Goal: Information Seeking & Learning: Learn about a topic

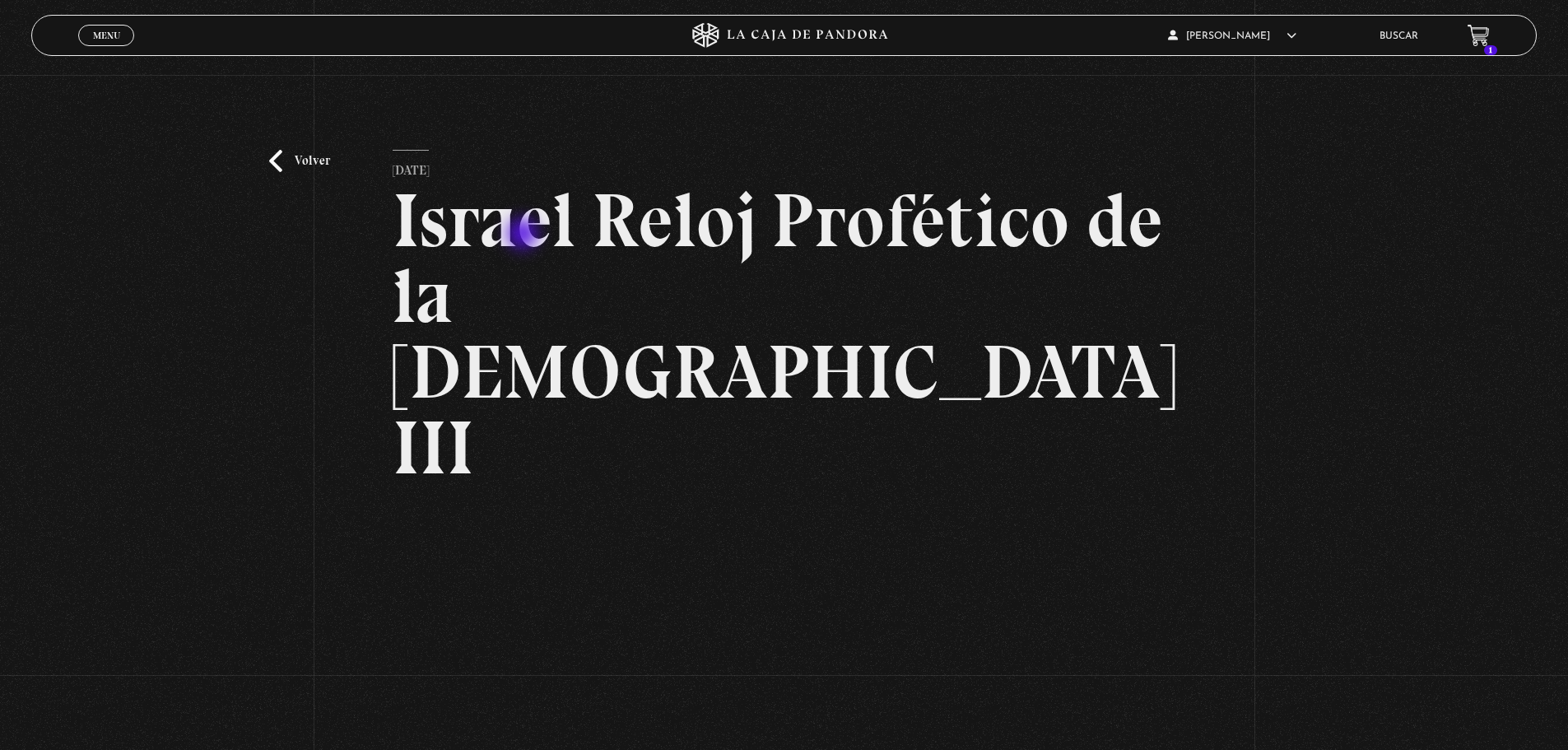
scroll to position [164, 0]
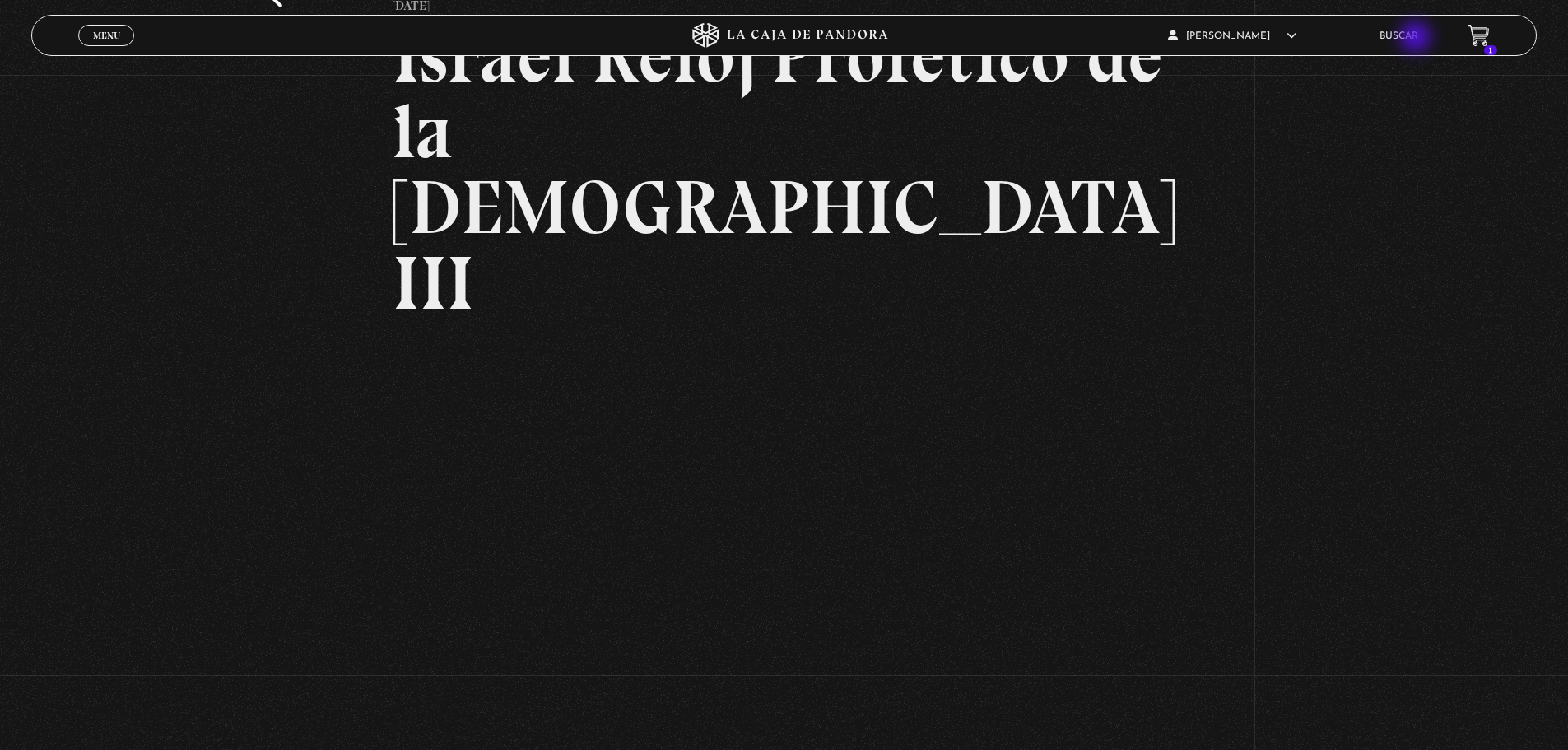
click at [1417, 38] on link "Buscar" at bounding box center [1398, 37] width 38 height 10
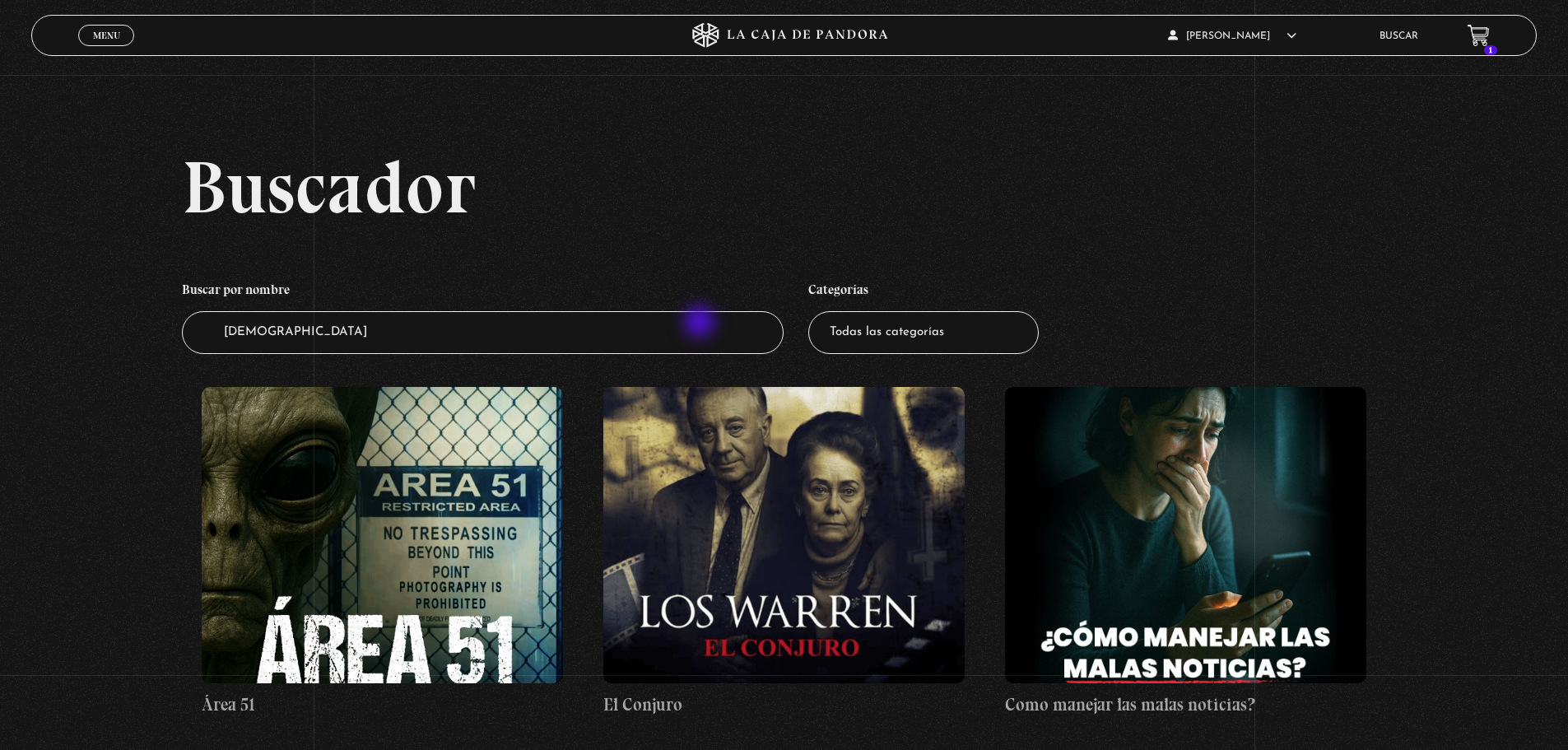
type input "[DEMOGRAPHIC_DATA]"
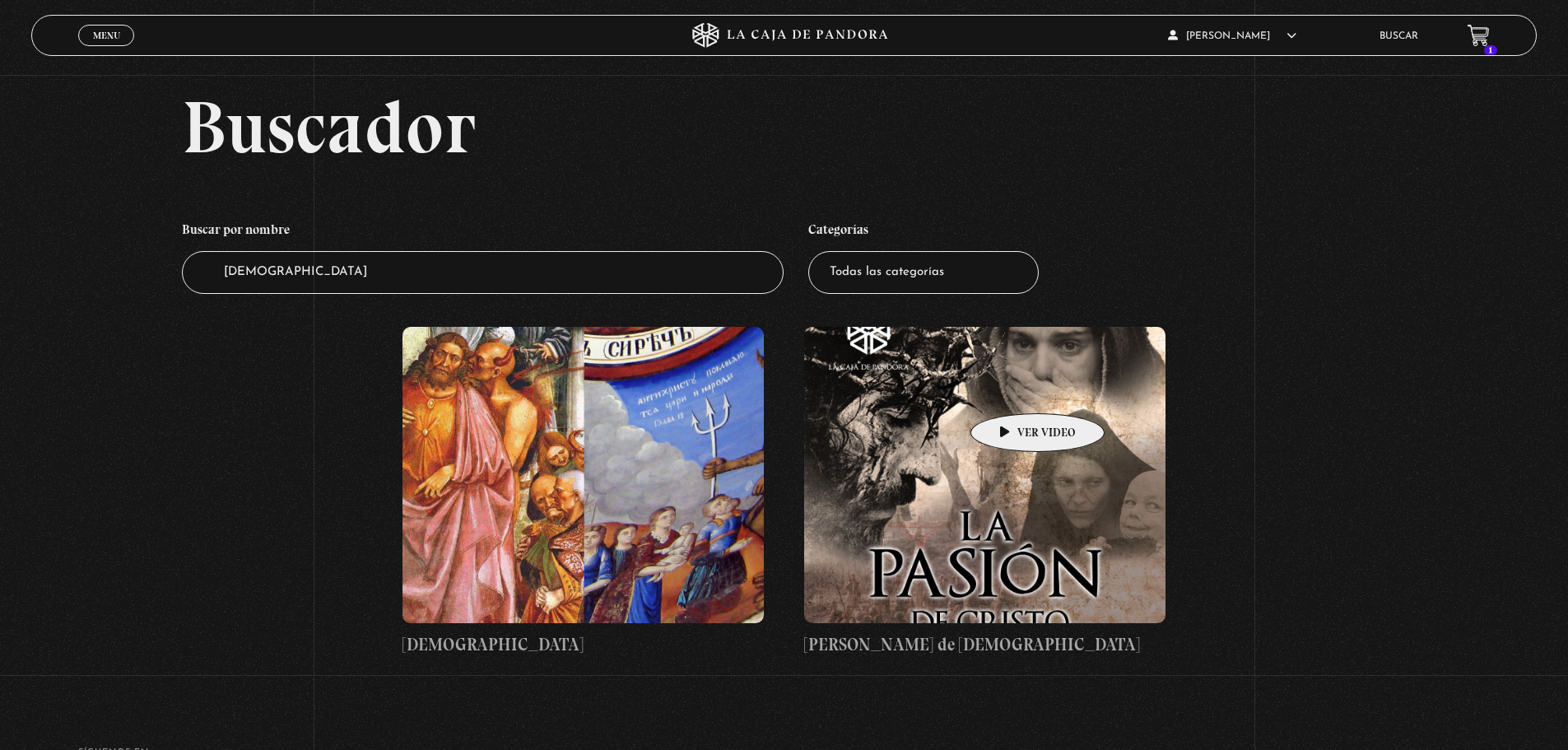
scroll to position [83, 0]
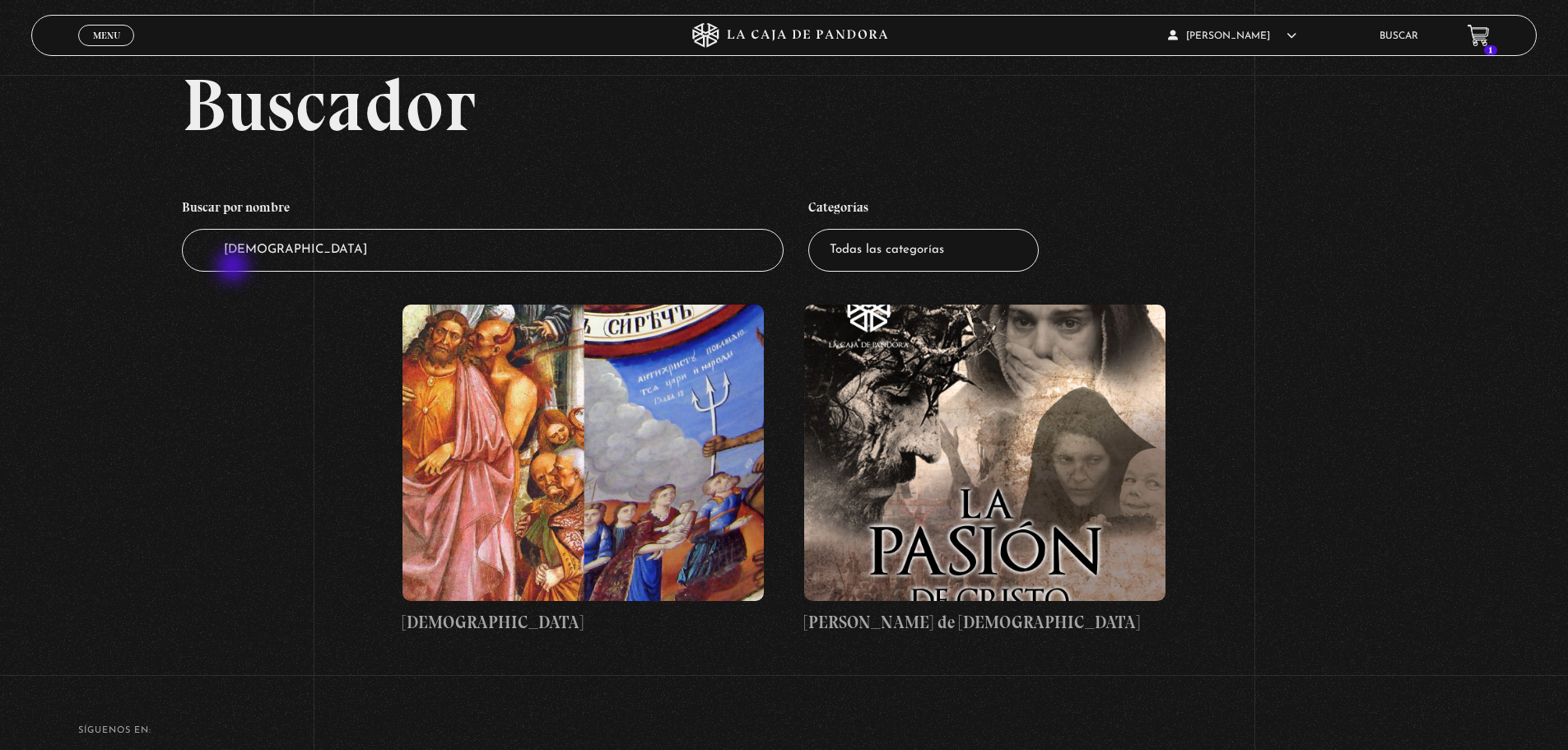
drag, startPoint x: 391, startPoint y: 261, endPoint x: 204, endPoint y: 269, distance: 187.2
click at [204, 269] on input "cristo" at bounding box center [483, 250] width 602 height 43
type input "[DEMOGRAPHIC_DATA]"
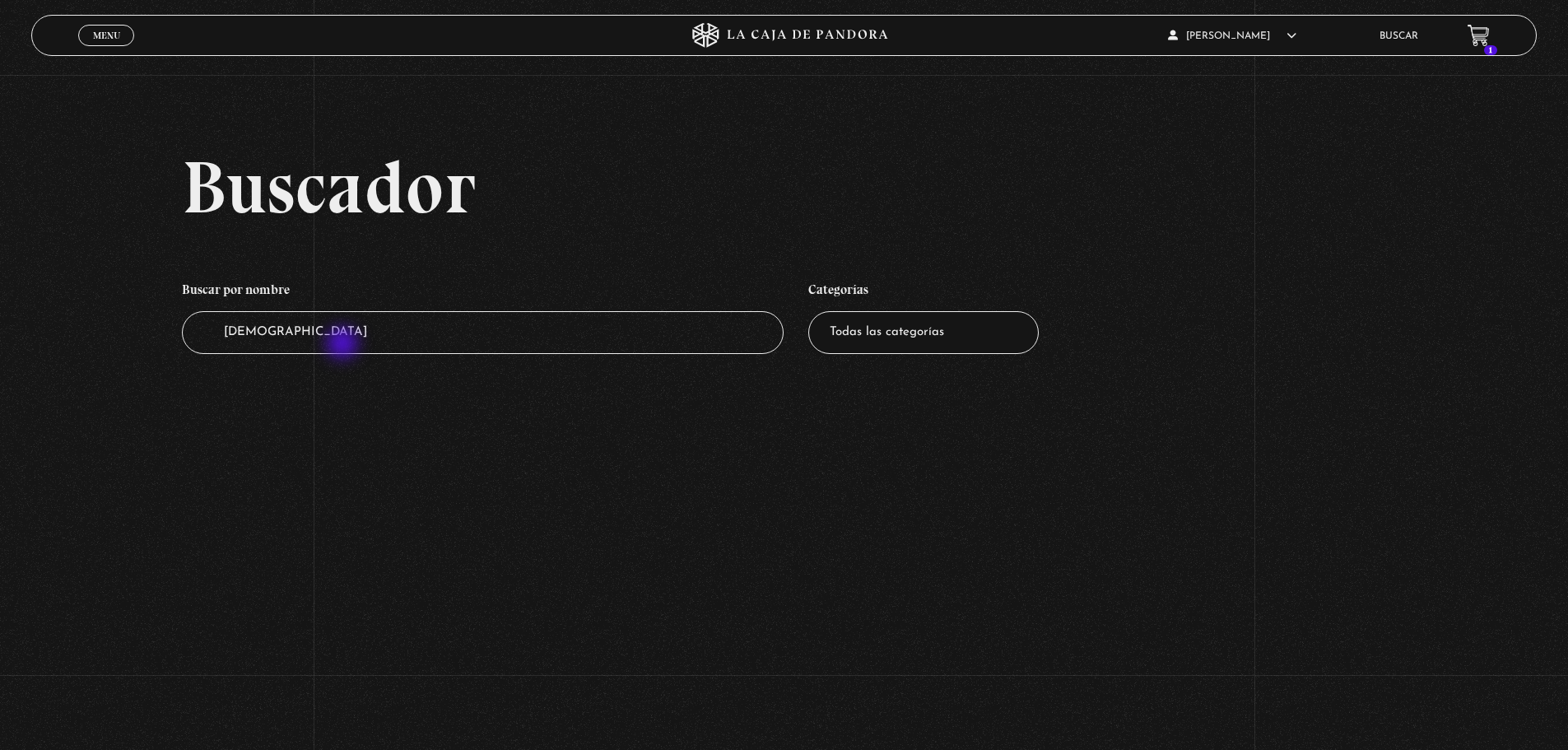
click at [344, 344] on input "apocalipsis" at bounding box center [483, 333] width 602 height 43
drag, startPoint x: 359, startPoint y: 341, endPoint x: 207, endPoint y: 343, distance: 152.0
click at [207, 343] on input "apocalipsis" at bounding box center [483, 333] width 602 height 43
type input "fin del mundo"
drag, startPoint x: 329, startPoint y: 337, endPoint x: 218, endPoint y: 331, distance: 111.2
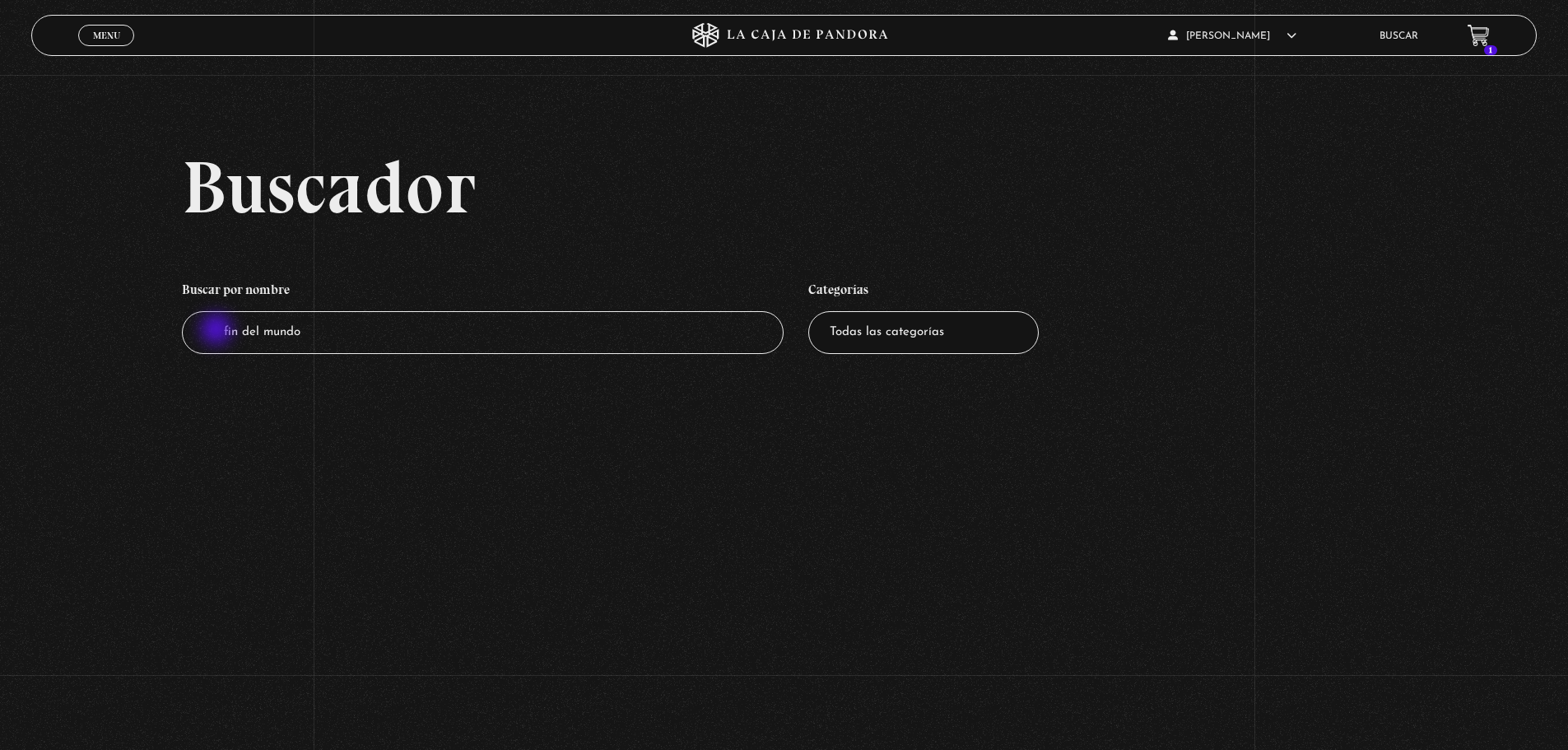
click at [218, 331] on input "fin del mundo" at bounding box center [483, 333] width 602 height 43
type input "cristo"
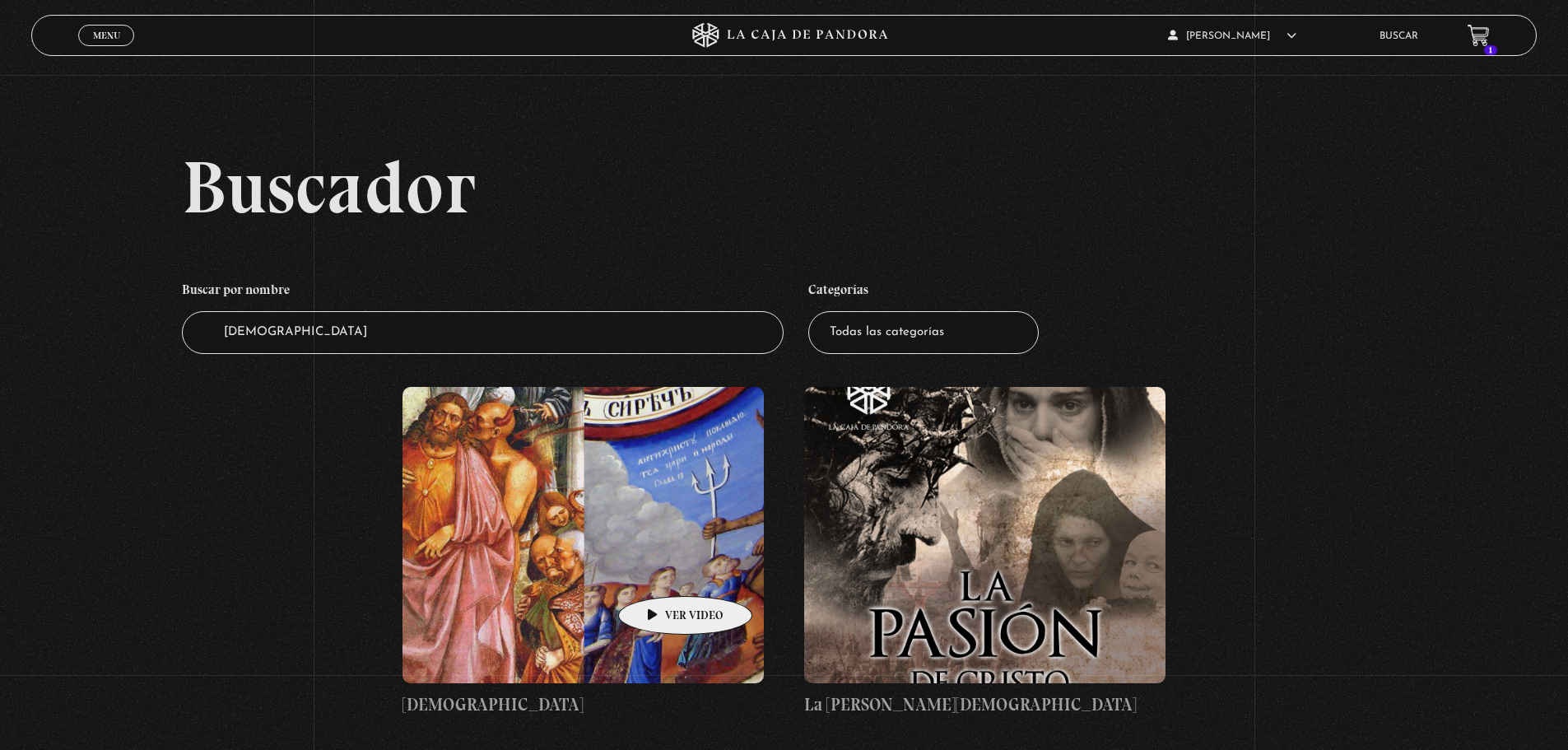
click at [620, 564] on figure at bounding box center [583, 535] width 362 height 296
